Goal: Information Seeking & Learning: Learn about a topic

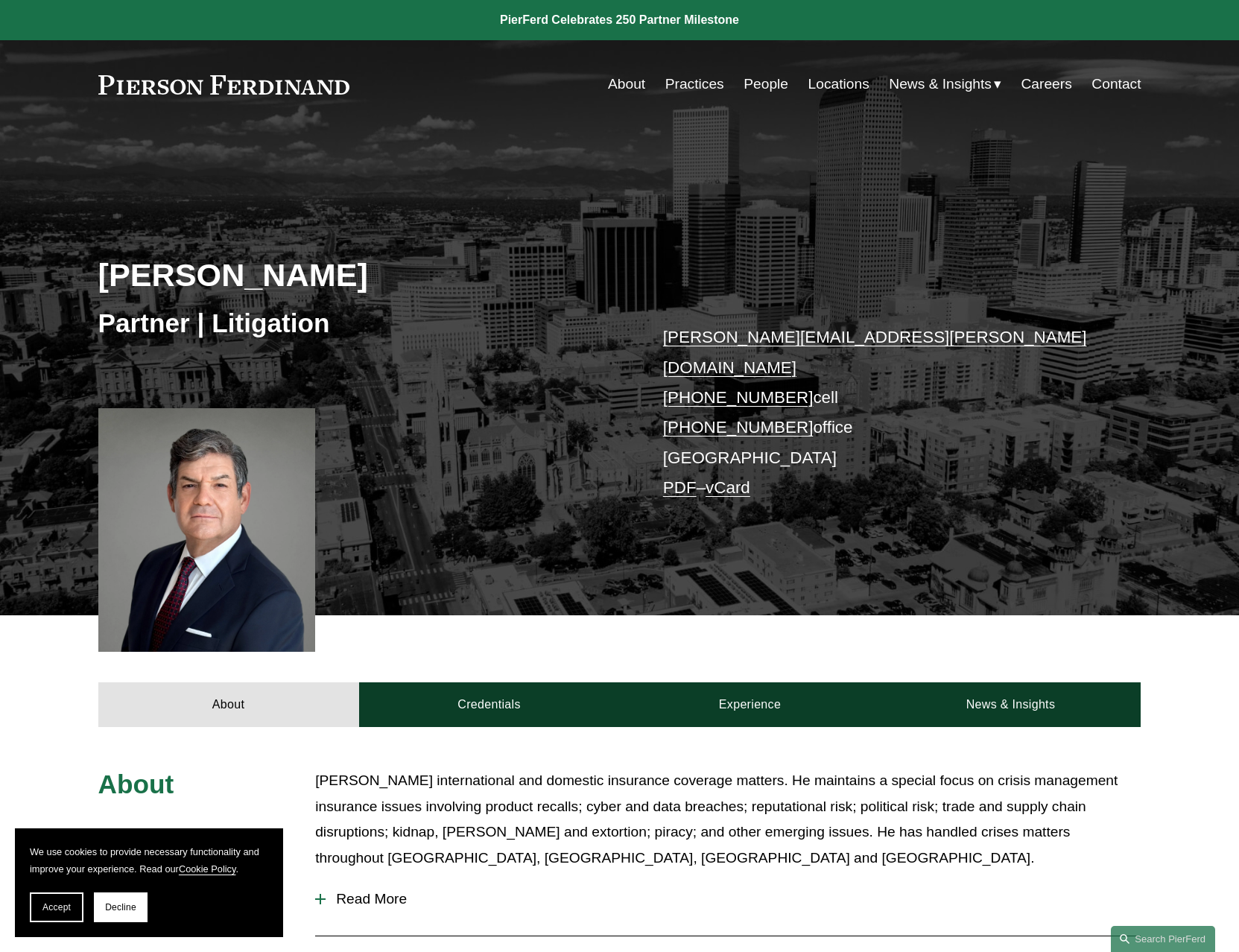
drag, startPoint x: 49, startPoint y: 902, endPoint x: 13, endPoint y: 864, distance: 52.3
click at [49, 902] on span "Accept" at bounding box center [56, 907] width 28 height 10
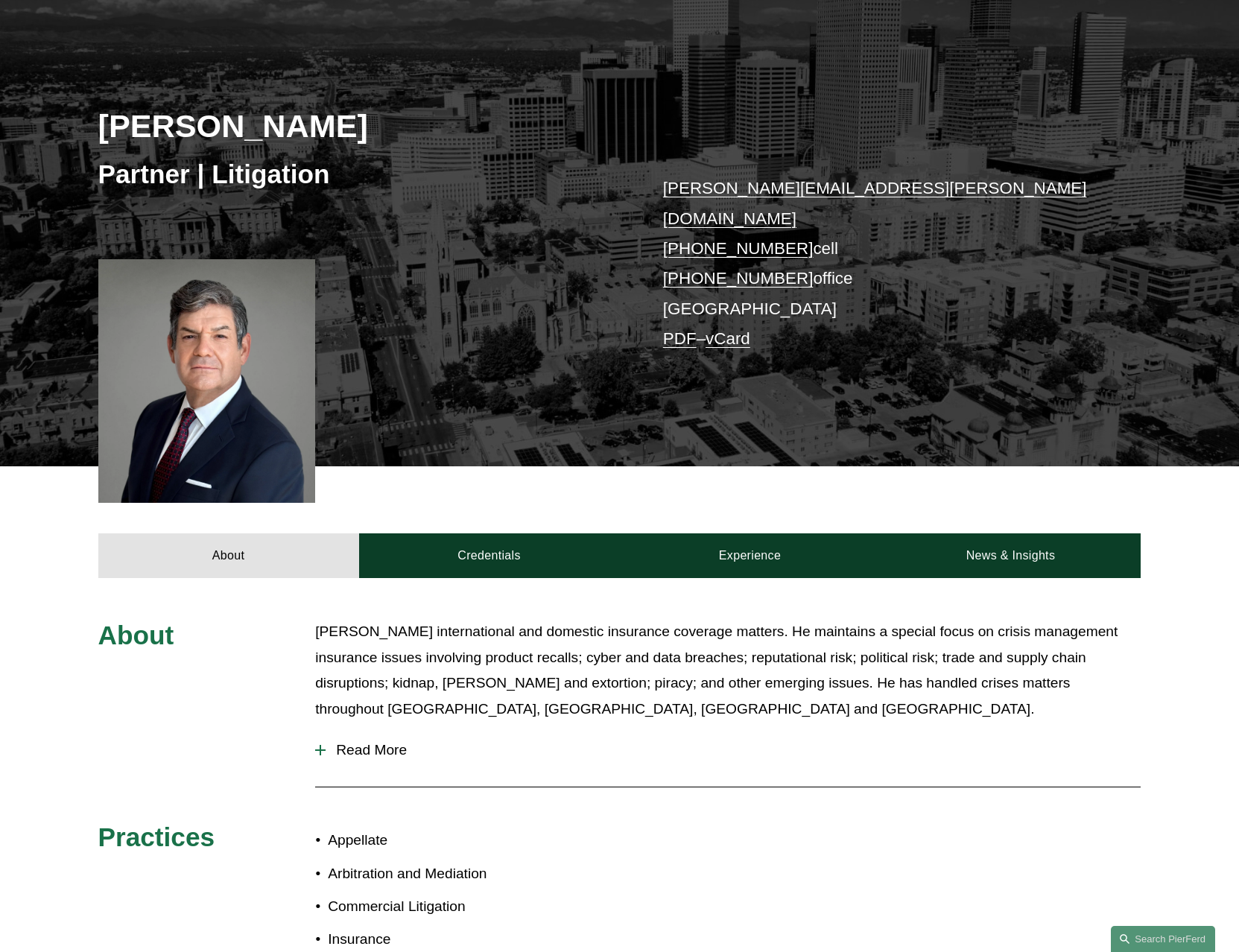
scroll to position [224, 0]
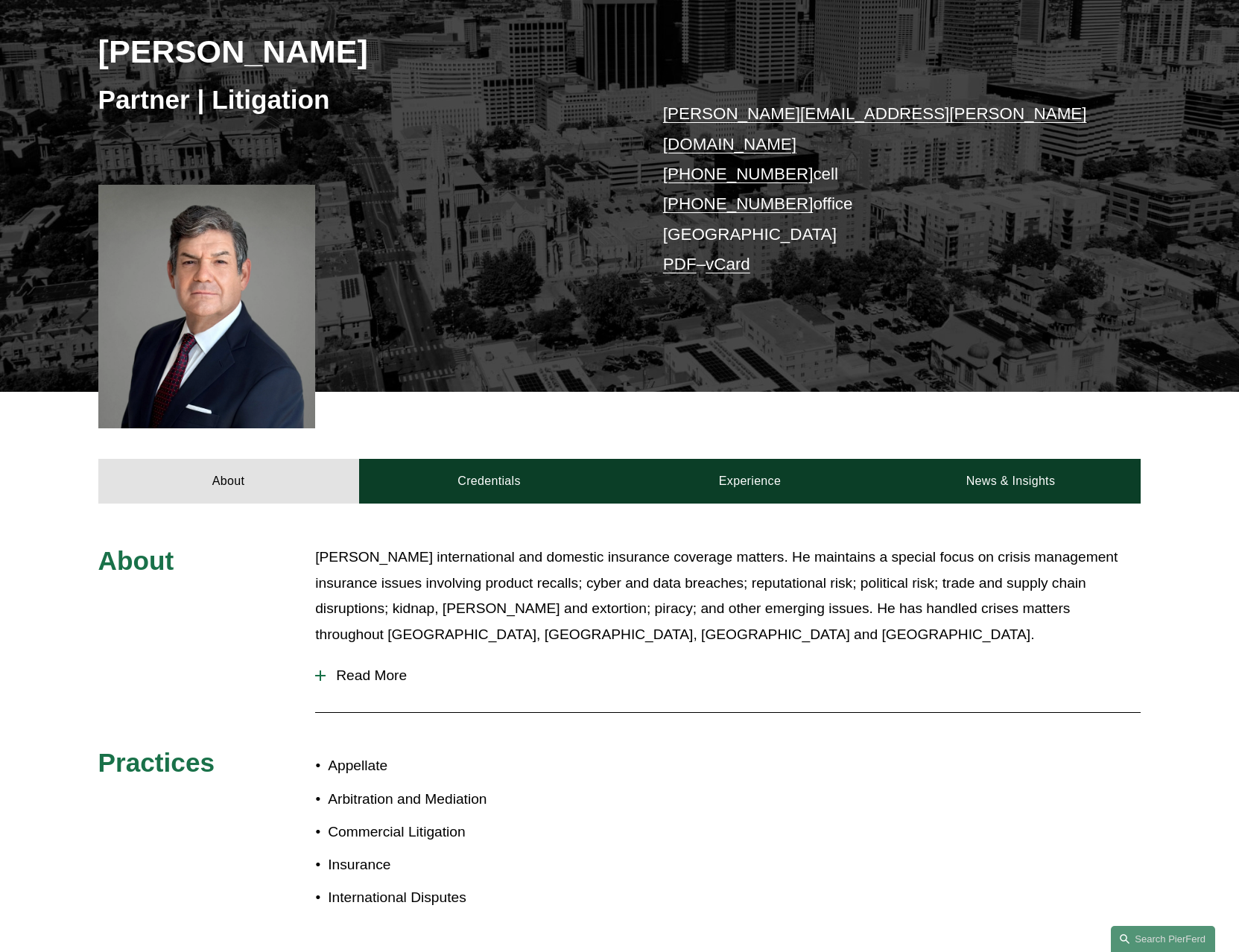
click at [322, 671] on div at bounding box center [321, 676] width 10 height 10
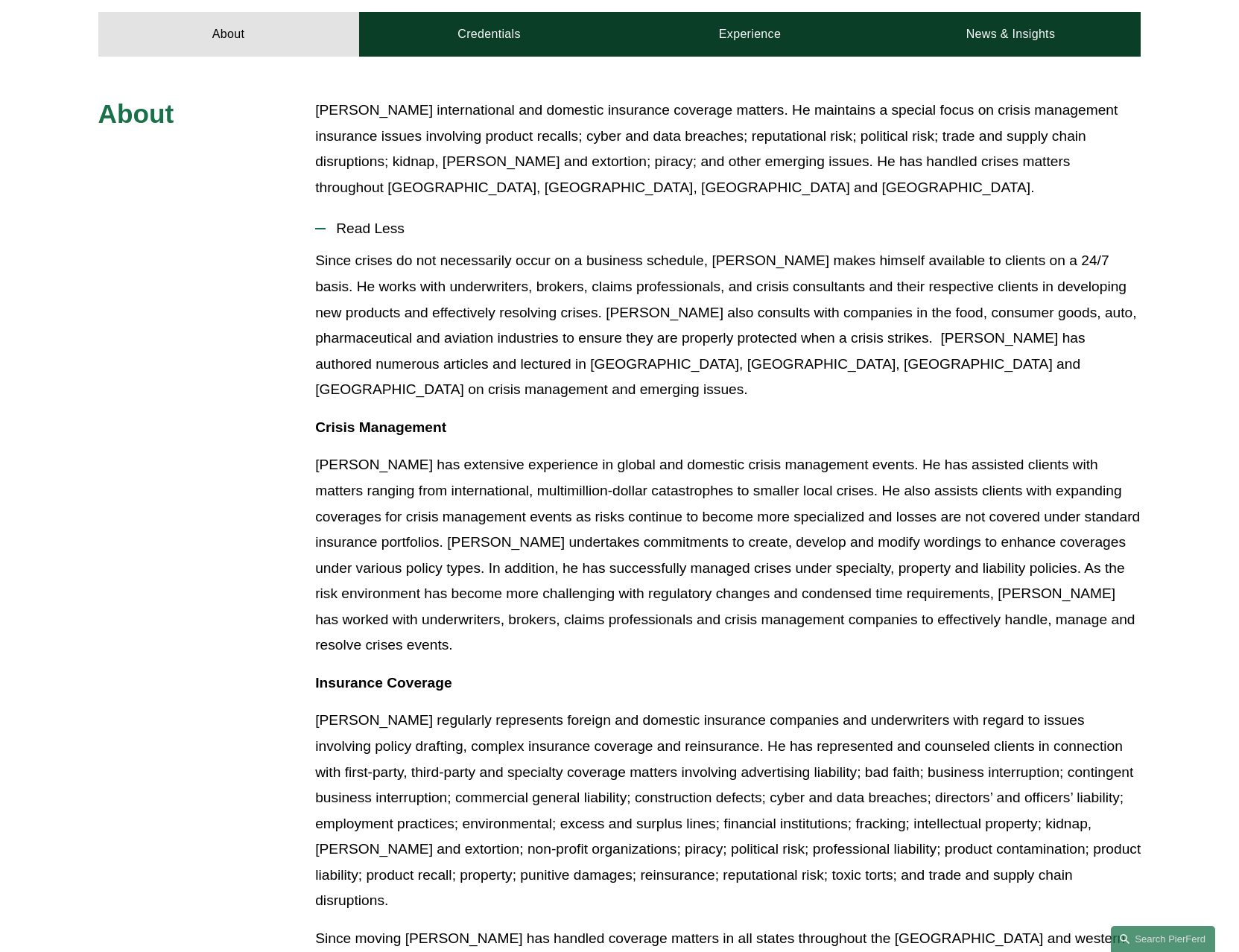
scroll to position [596, 0]
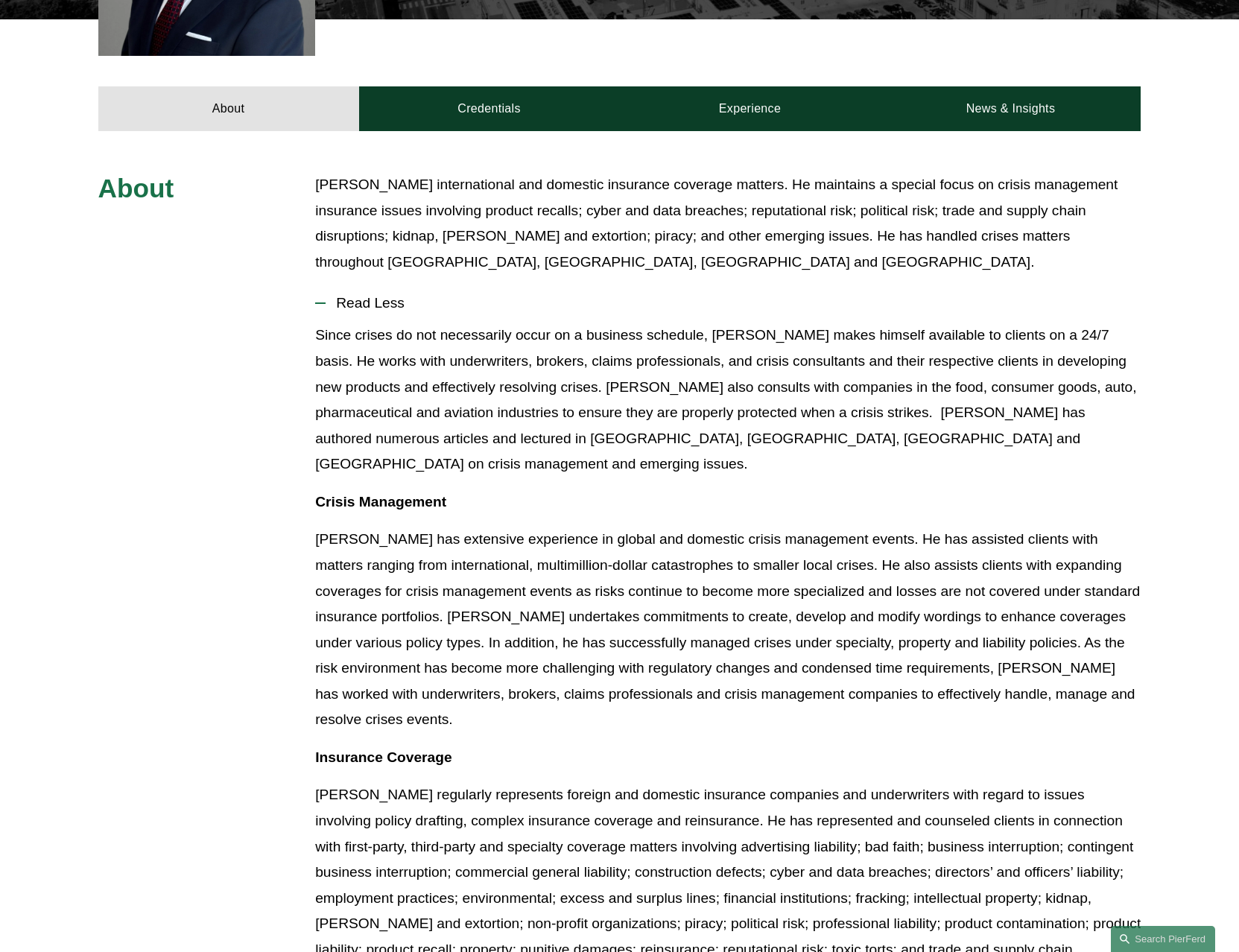
click at [318, 172] on p "[PERSON_NAME] international and domestic insurance coverage matters. He maintai…" at bounding box center [728, 223] width 826 height 103
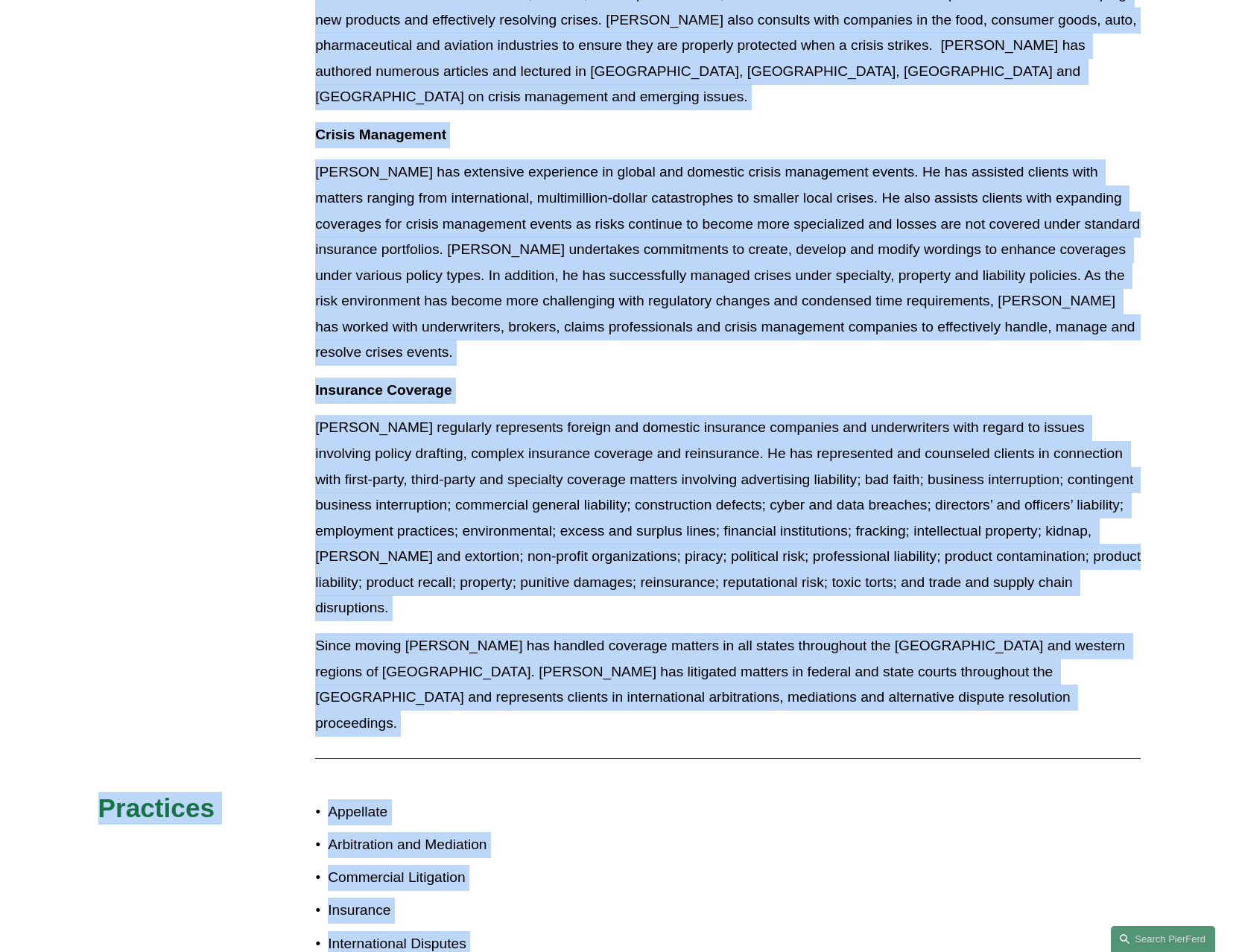
scroll to position [1111, 0]
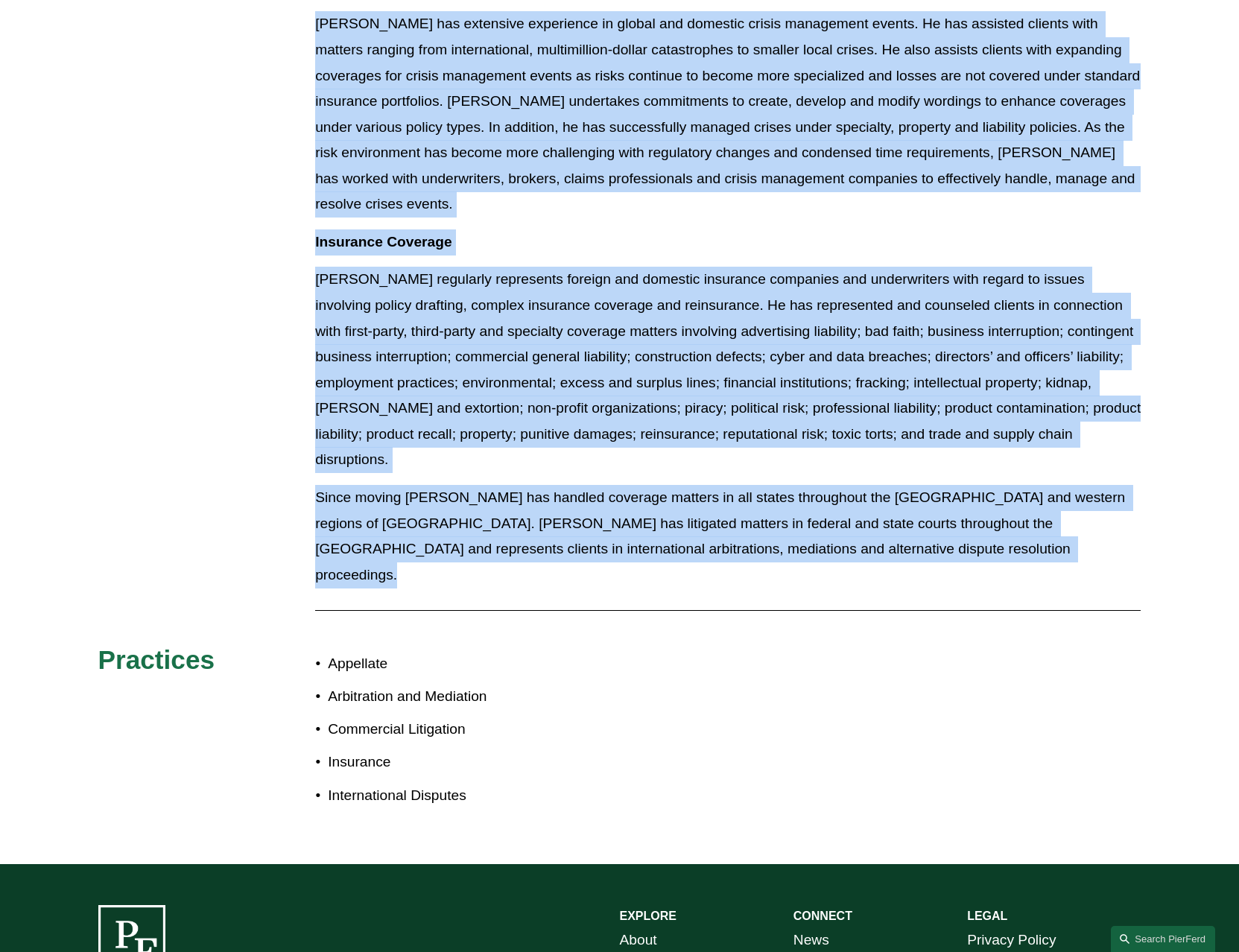
drag, startPoint x: 318, startPoint y: 163, endPoint x: 960, endPoint y: 446, distance: 701.6
click at [960, 446] on div "About [PERSON_NAME] handles international and domestic insurance coverage matte…" at bounding box center [619, 240] width 1239 height 1166
copy div "[PERSON_NAME] international and domestic insurance coverage matters. He maintai…"
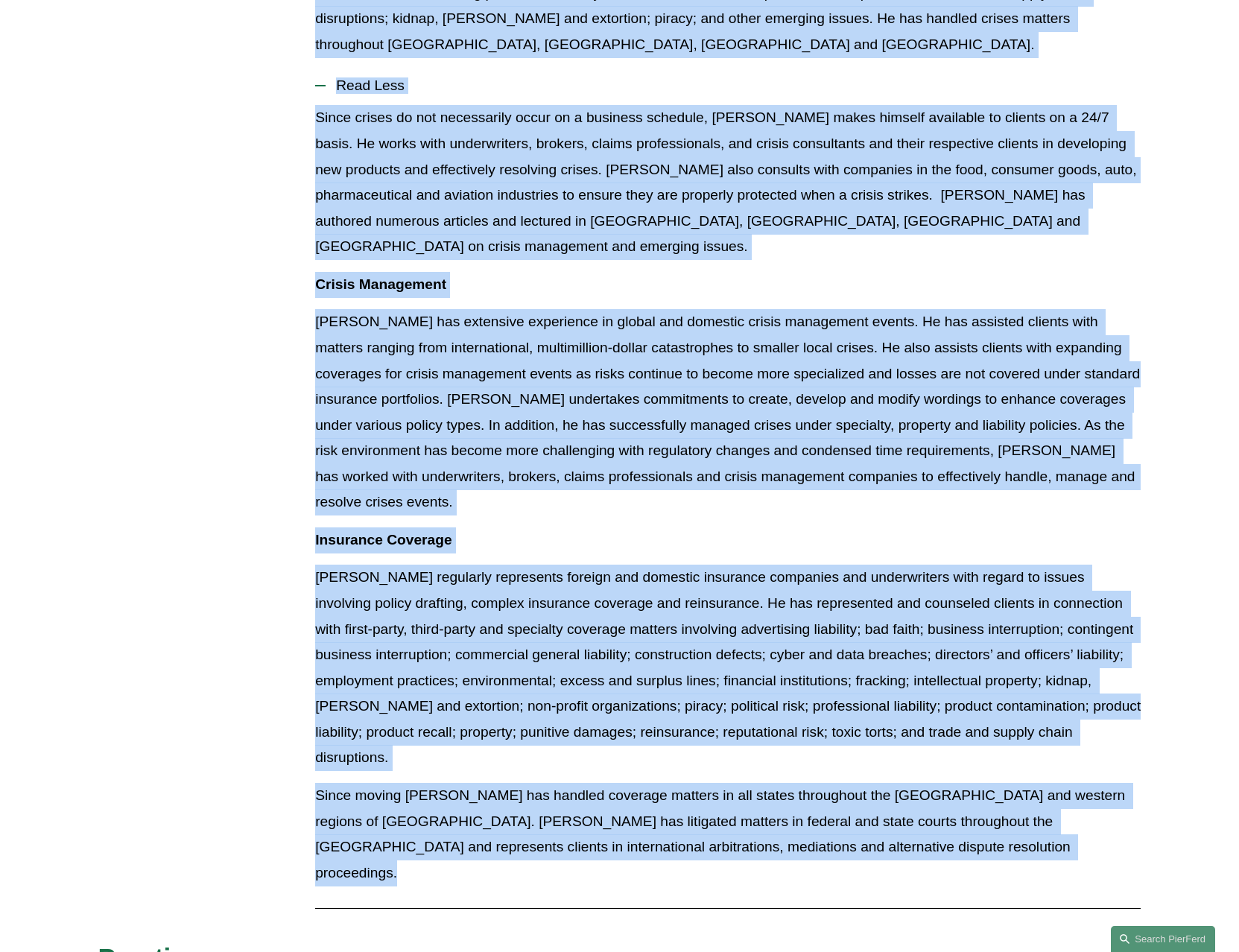
scroll to position [665, 0]
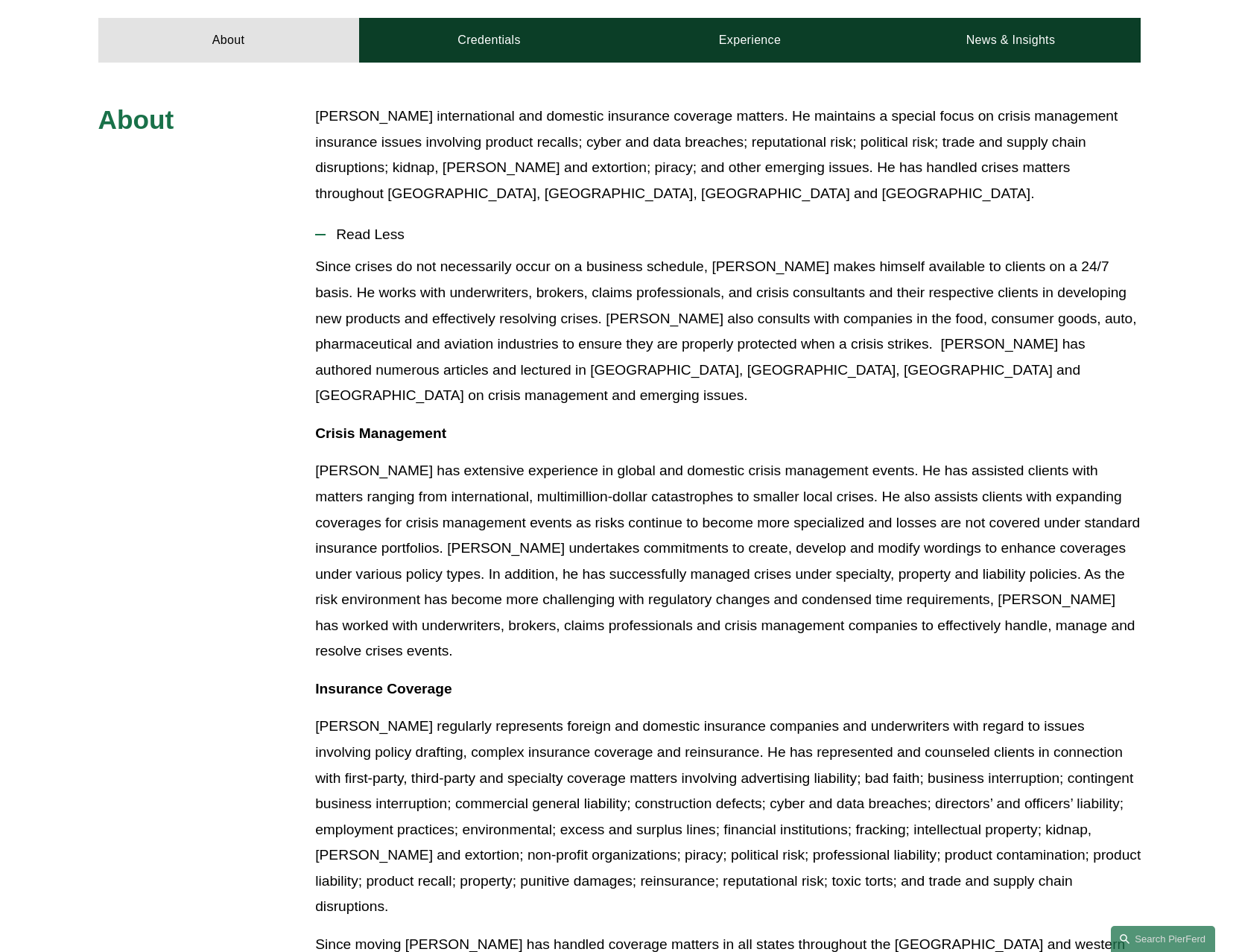
click at [190, 226] on div "About [PERSON_NAME] handles international and domestic insurance coverage matte…" at bounding box center [619, 687] width 1239 height 1166
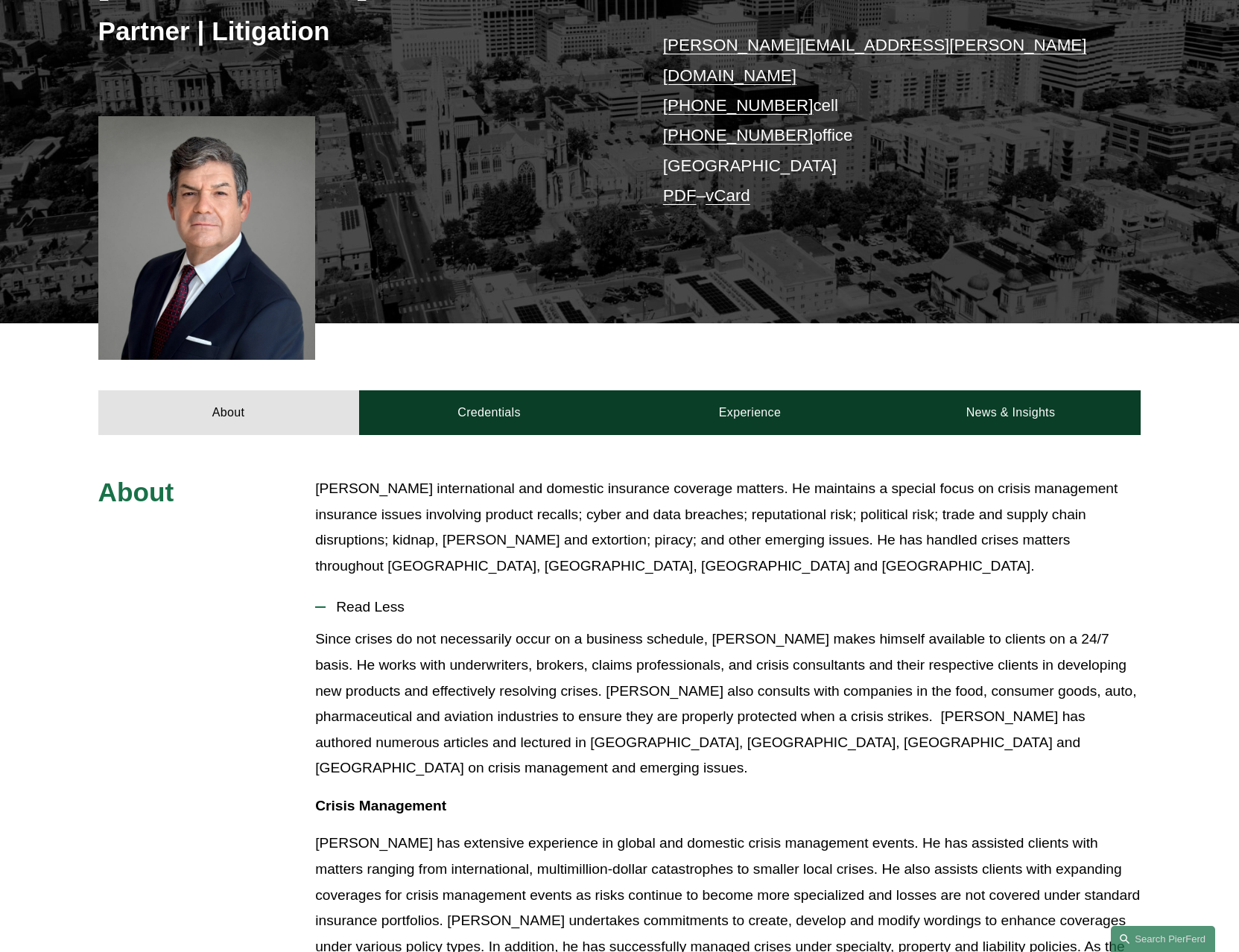
scroll to position [218, 0]
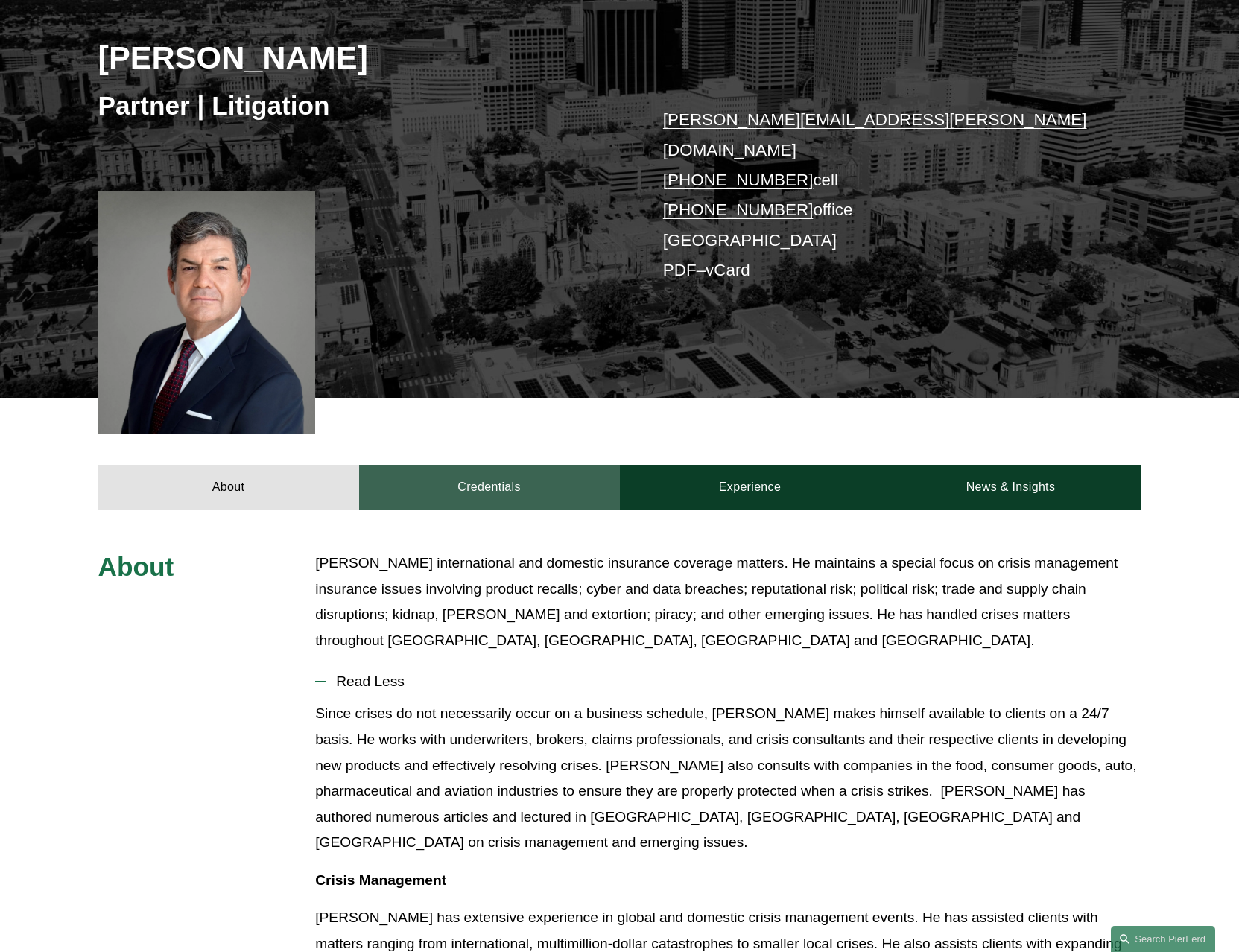
click at [486, 465] on link "Credentials" at bounding box center [489, 487] width 261 height 45
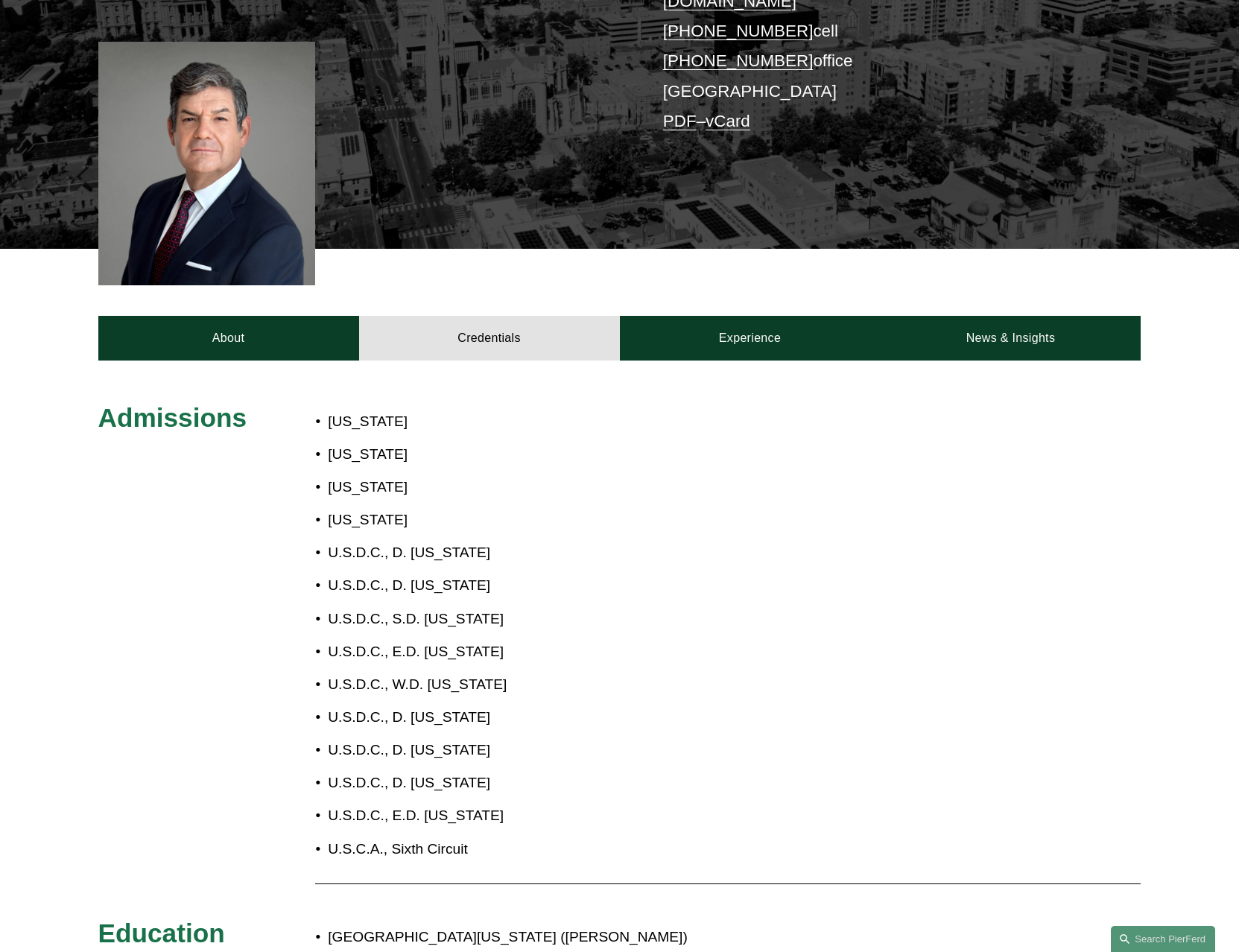
scroll to position [292, 0]
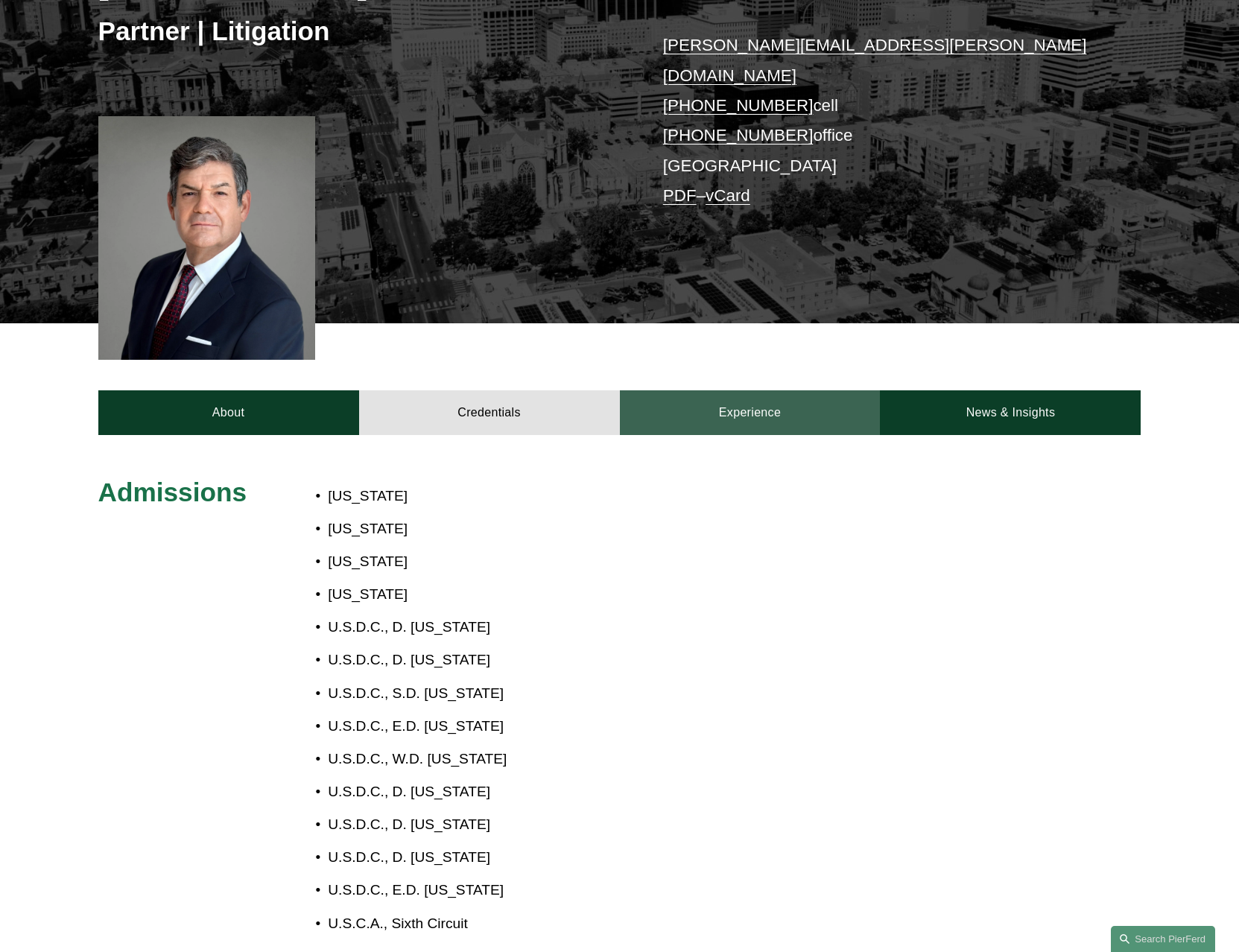
click at [747, 393] on link "Experience" at bounding box center [750, 412] width 261 height 45
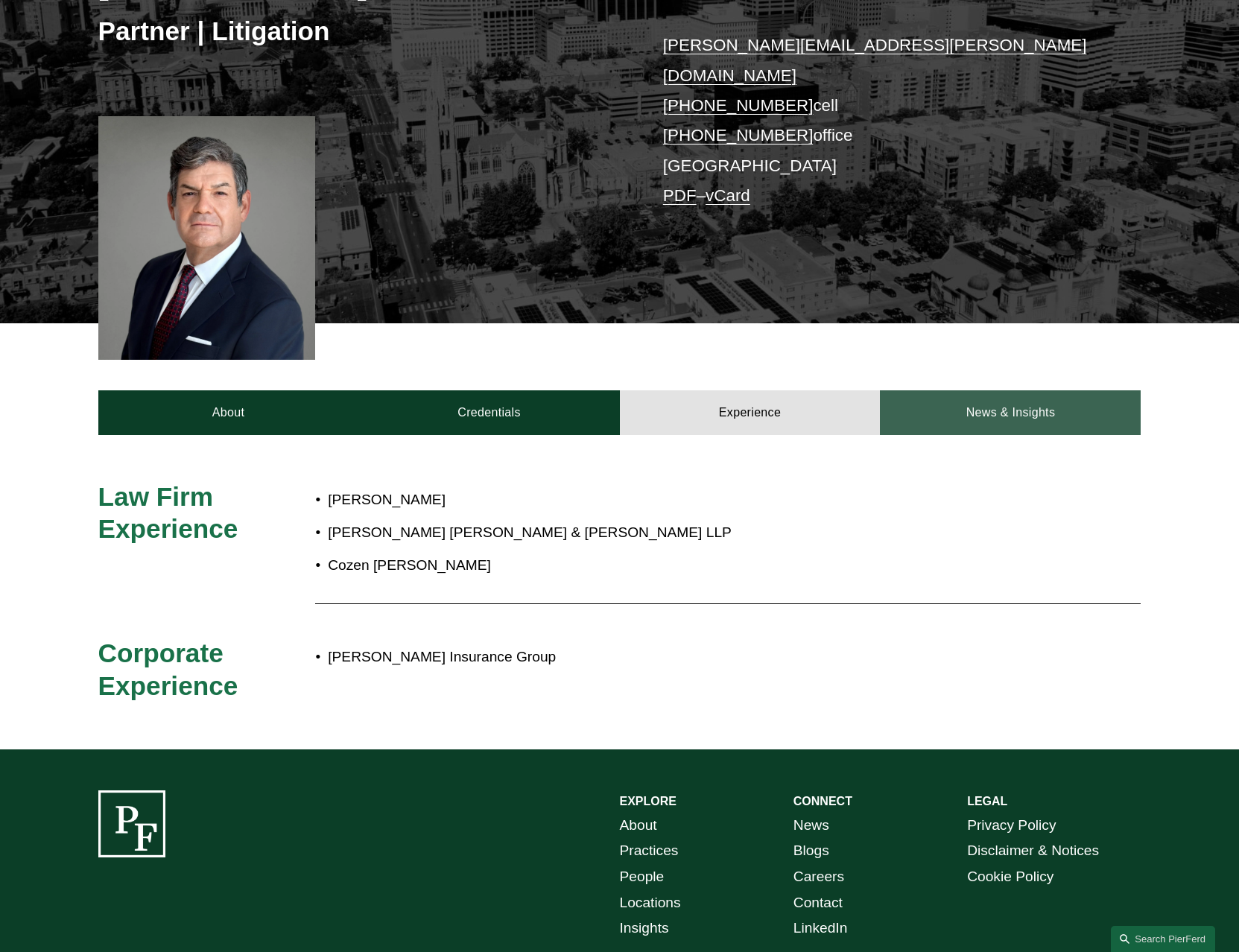
click at [956, 399] on link "News & Insights" at bounding box center [1010, 412] width 261 height 45
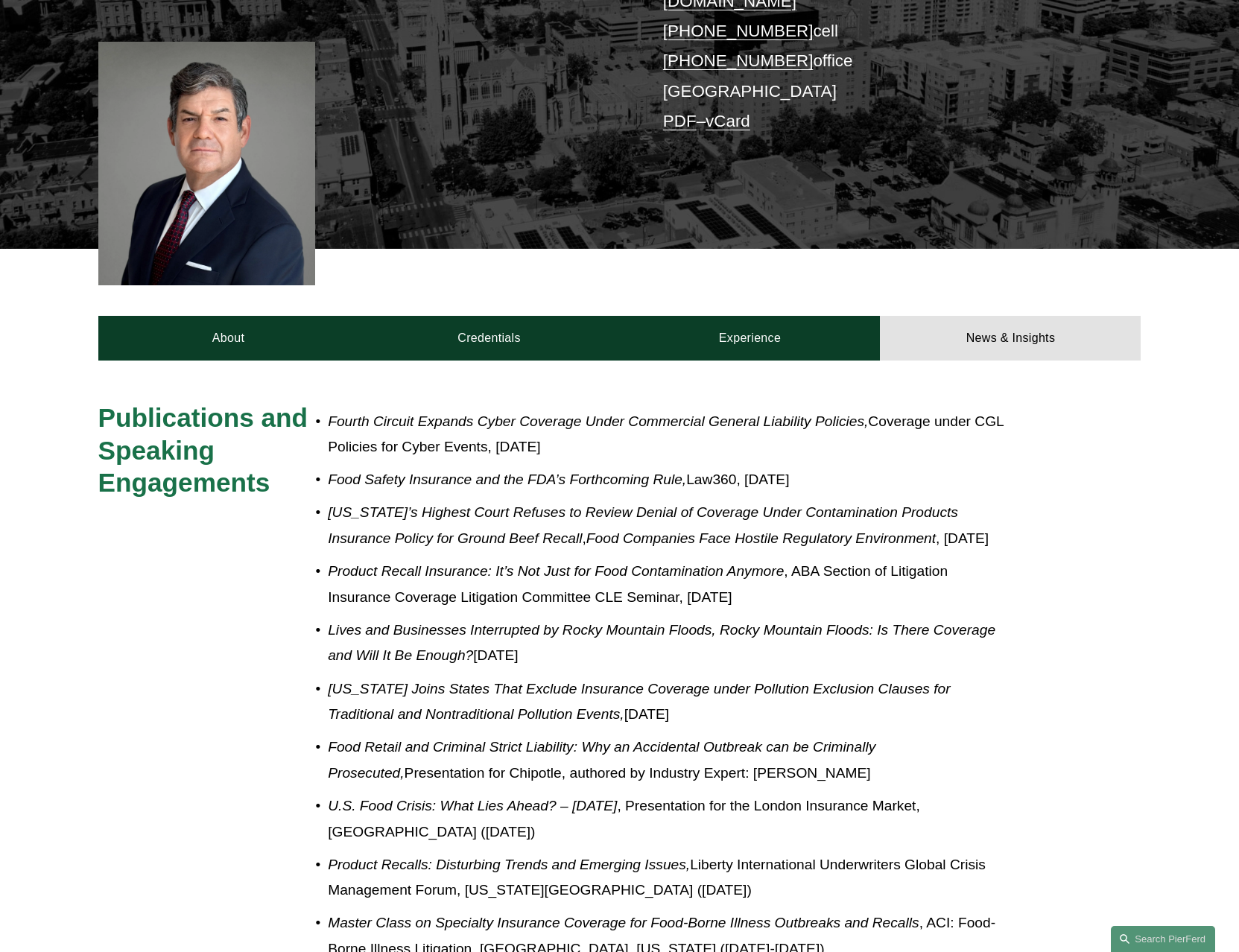
scroll to position [0, 0]
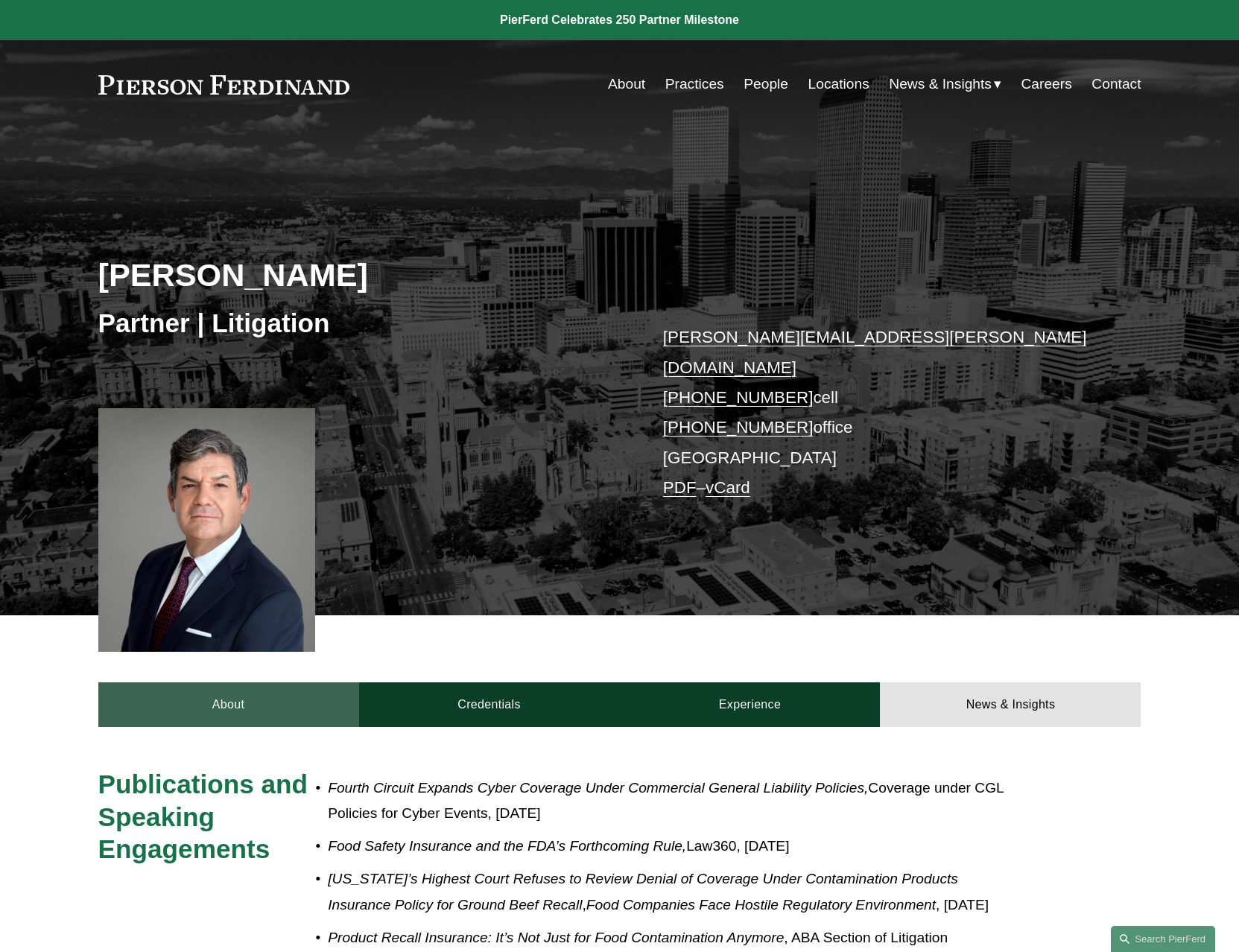
click at [220, 683] on link "About" at bounding box center [229, 705] width 261 height 45
